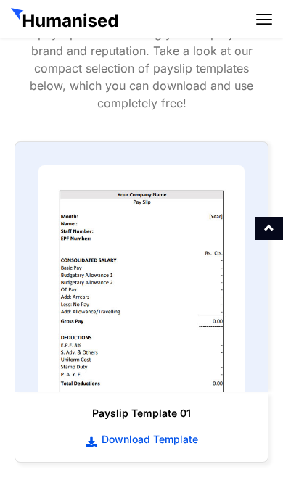
scroll to position [721, 0]
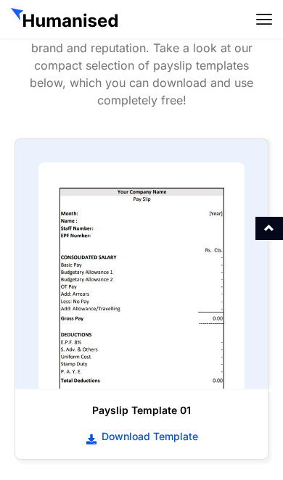
click at [183, 262] on img at bounding box center [141, 275] width 206 height 226
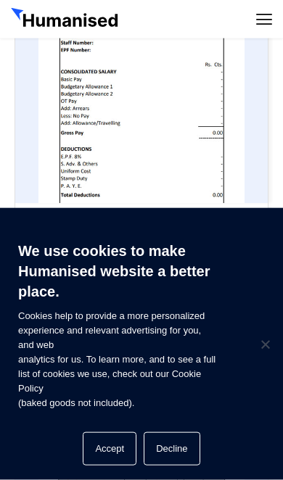
scroll to position [908, 0]
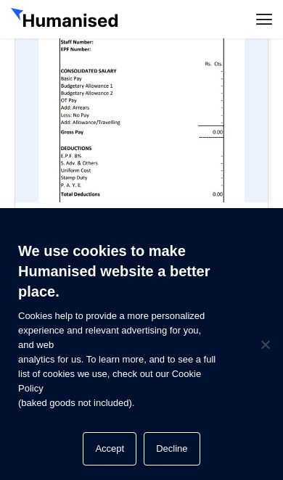
click at [113, 465] on button "Accept" at bounding box center [110, 448] width 54 height 33
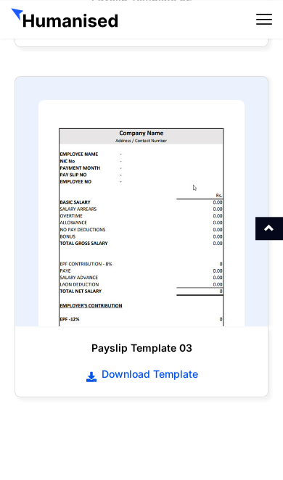
scroll to position [1485, 0]
click at [162, 202] on img at bounding box center [141, 213] width 206 height 226
click at [155, 202] on img at bounding box center [141, 213] width 206 height 226
click at [177, 367] on span "Download Template" at bounding box center [148, 374] width 100 height 14
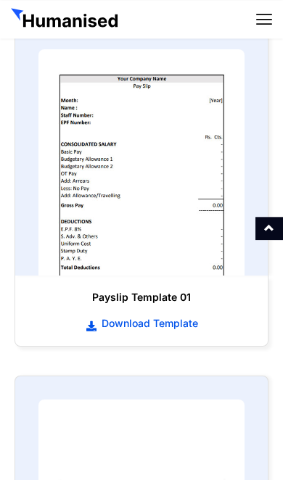
scroll to position [805, 0]
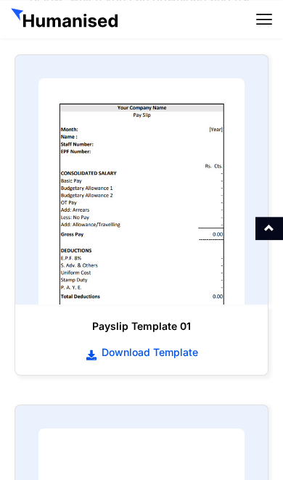
click at [149, 344] on link "Download Template" at bounding box center [141, 352] width 223 height 16
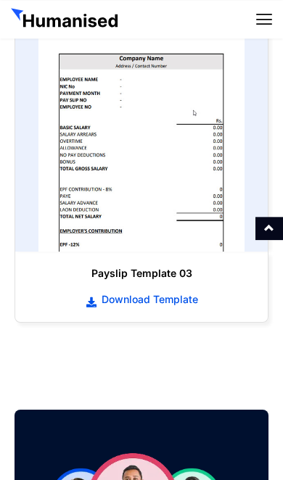
scroll to position [1567, 0]
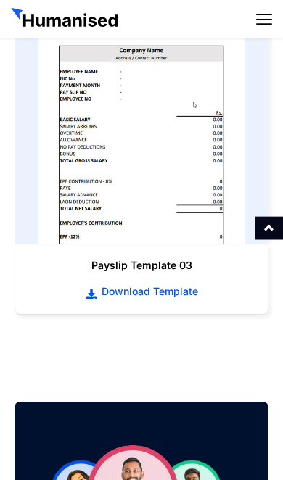
click at [157, 284] on span "Download Template" at bounding box center [148, 291] width 100 height 14
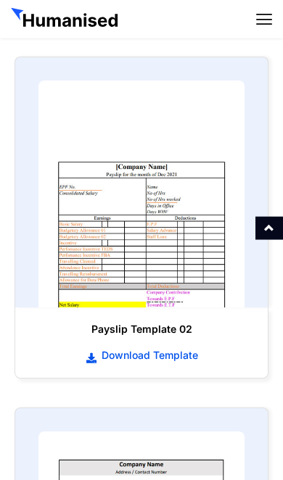
scroll to position [1154, 0]
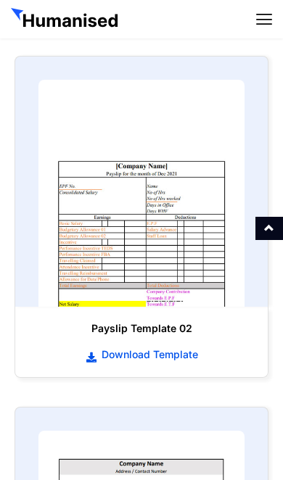
click at [141, 321] on h6 "Payslip Template 02" at bounding box center [141, 328] width 223 height 14
click at [152, 347] on span "Download Template" at bounding box center [148, 354] width 100 height 14
click at [142, 347] on span "Download Template" at bounding box center [148, 354] width 100 height 14
click at [129, 347] on span "Download Template" at bounding box center [148, 354] width 100 height 14
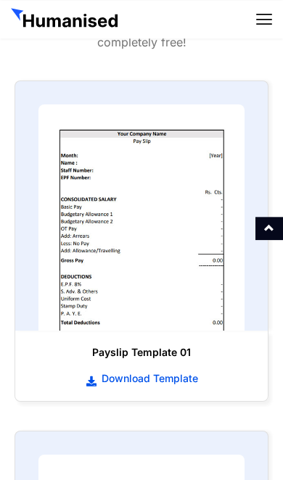
scroll to position [781, 0]
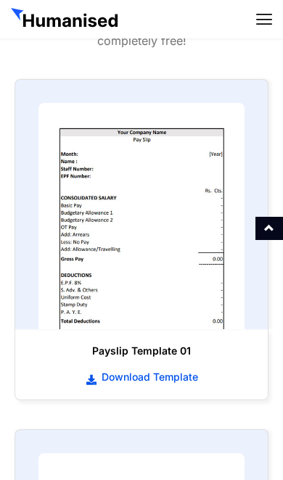
click at [250, 344] on h6 "Payslip Template 01" at bounding box center [141, 351] width 223 height 14
click at [165, 344] on h6 "Payslip Template 01" at bounding box center [141, 351] width 223 height 14
click at [148, 370] on span "Download Template" at bounding box center [148, 377] width 100 height 14
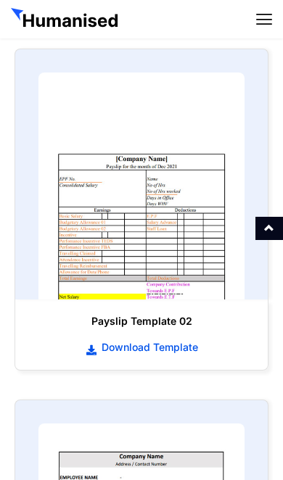
scroll to position [1337, 0]
